Goal: Information Seeking & Learning: Learn about a topic

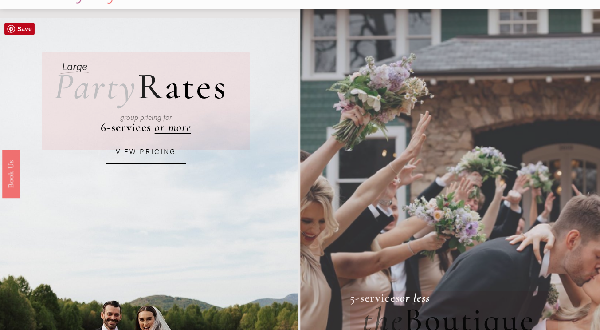
click at [145, 152] on link "VIEW PRICING" at bounding box center [146, 152] width 80 height 24
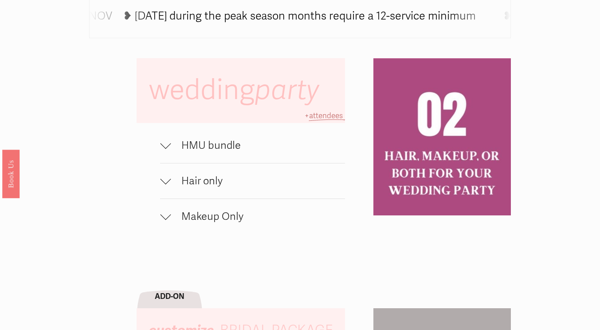
scroll to position [513, 0]
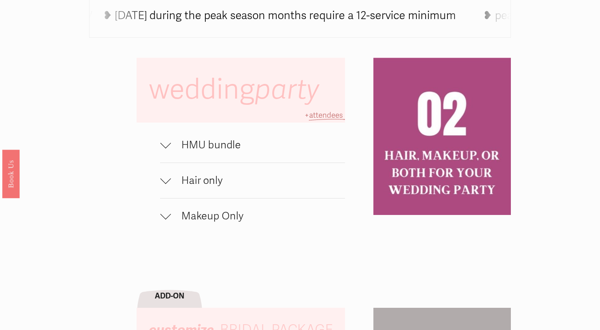
click at [165, 148] on div at bounding box center [165, 143] width 11 height 11
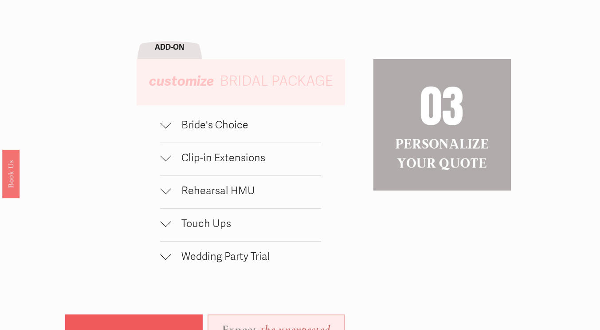
scroll to position [825, 0]
click at [164, 128] on div at bounding box center [165, 122] width 11 height 11
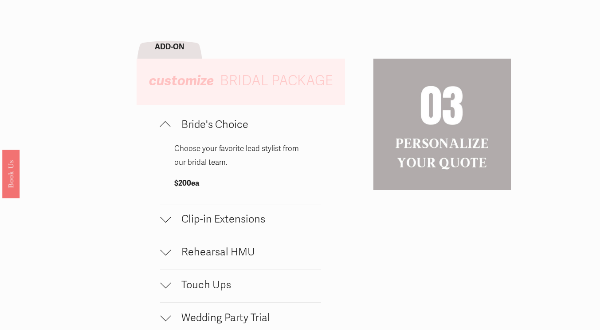
click at [164, 130] on div at bounding box center [165, 126] width 11 height 11
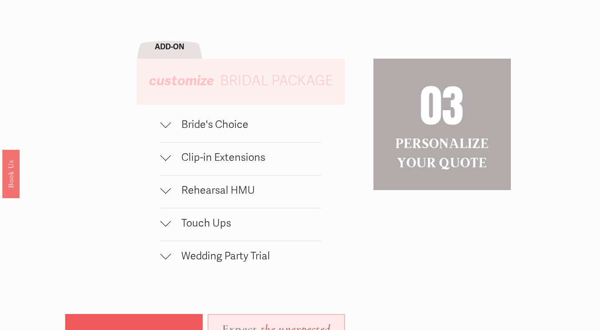
click at [160, 261] on div at bounding box center [165, 256] width 11 height 11
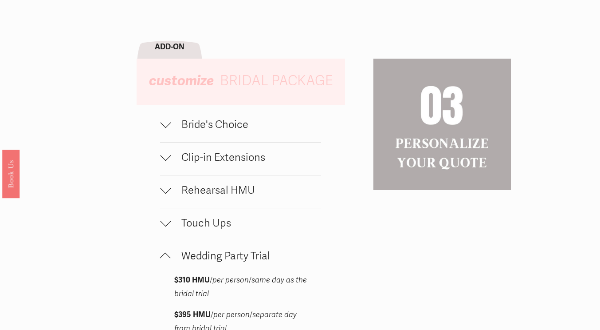
click at [160, 261] on div at bounding box center [165, 256] width 11 height 11
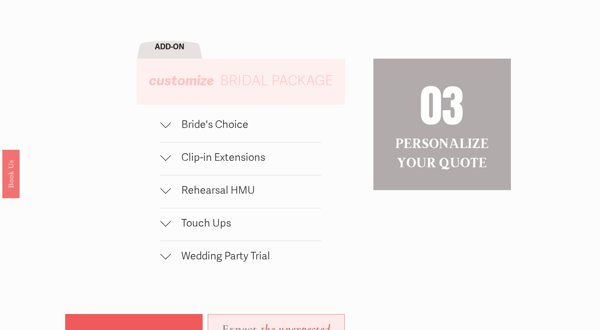
click at [169, 130] on div at bounding box center [165, 124] width 11 height 11
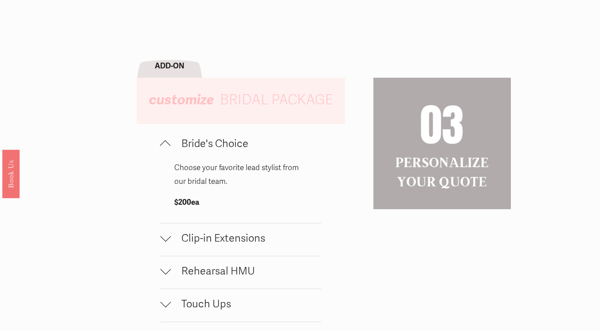
scroll to position [805, 0]
click at [167, 151] on div at bounding box center [165, 146] width 11 height 11
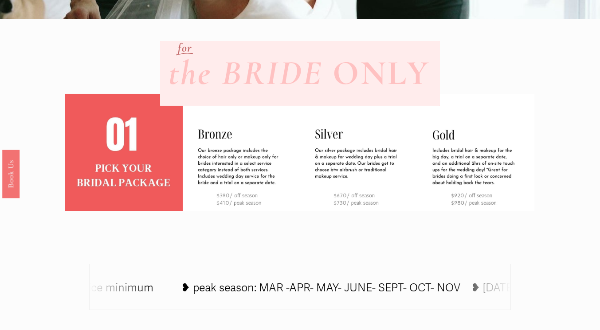
scroll to position [241, 0]
